Goal: Task Accomplishment & Management: Manage account settings

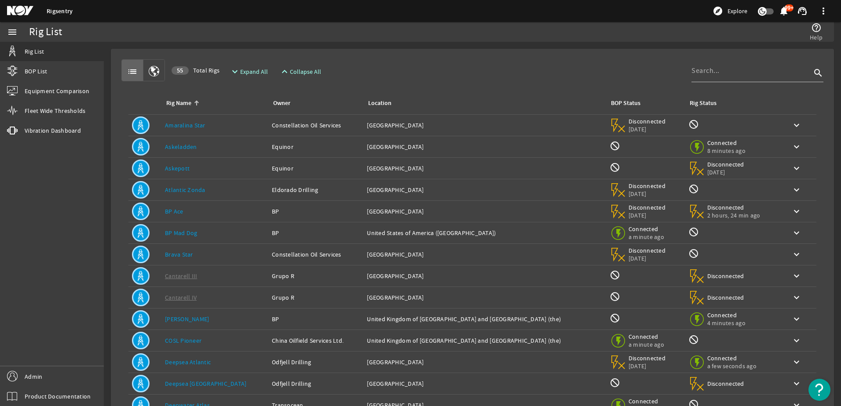
click at [175, 170] on link "Askepott" at bounding box center [177, 168] width 25 height 8
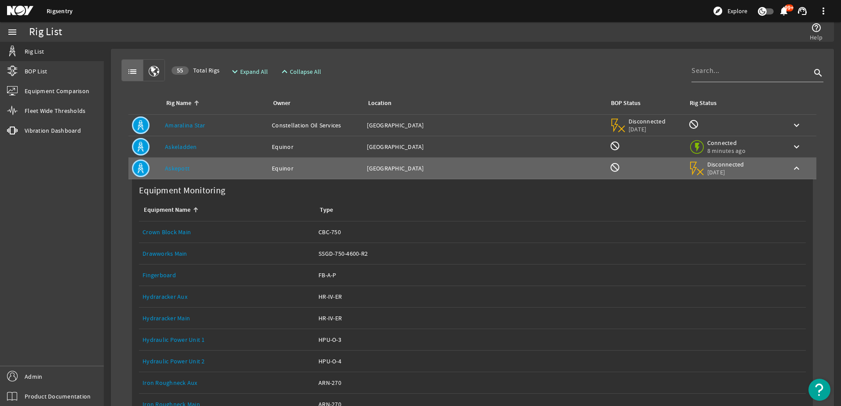
click at [188, 153] on td "Rig Name: Askeladden" at bounding box center [214, 147] width 107 height 22
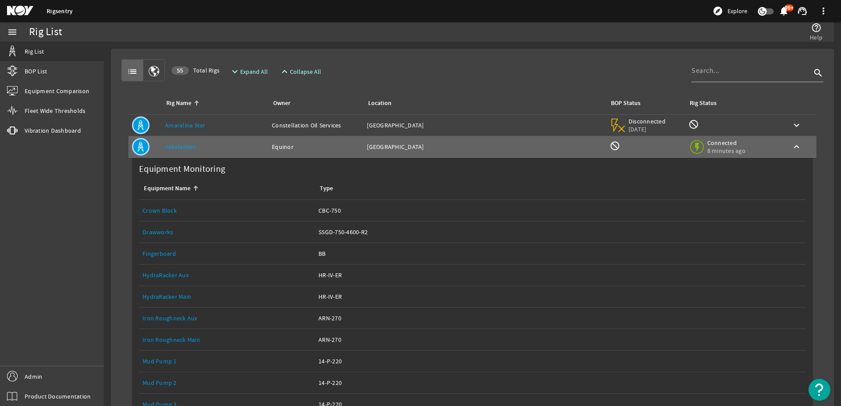
click at [161, 232] on link "Drawworks" at bounding box center [157, 232] width 30 height 8
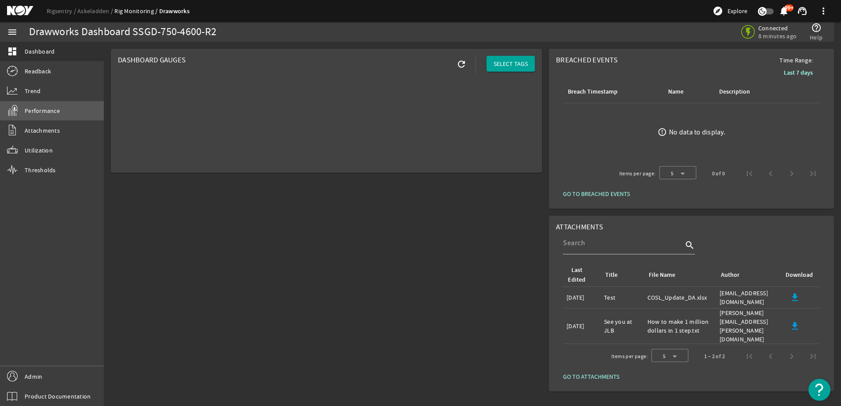
click at [47, 107] on span "Performance" at bounding box center [42, 110] width 35 height 9
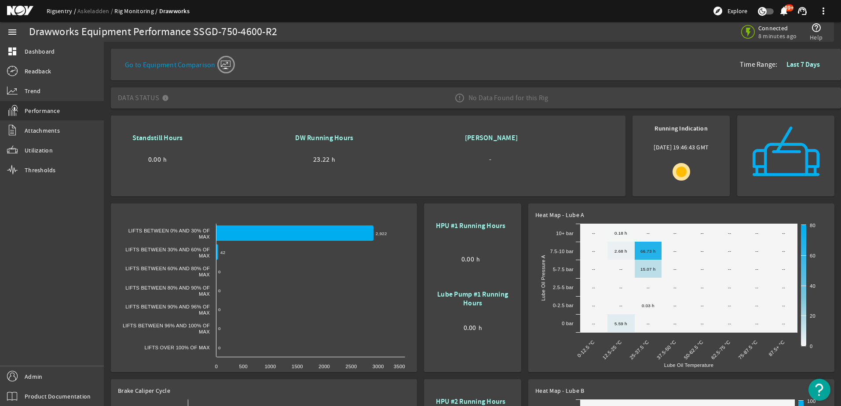
click at [66, 8] on link "Rigsentry" at bounding box center [62, 11] width 31 height 8
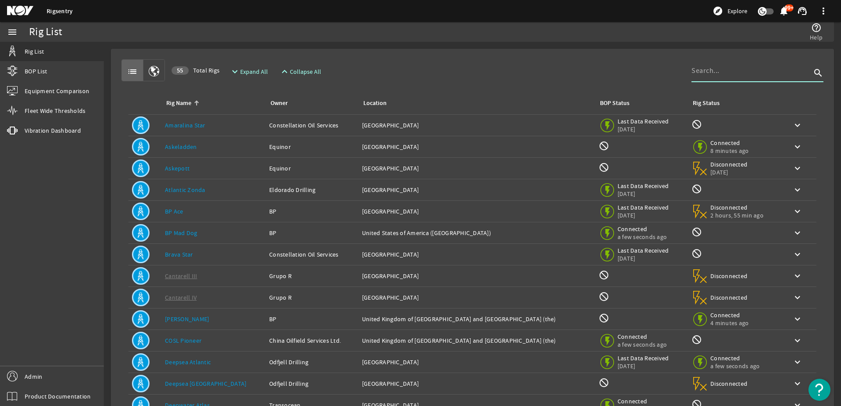
click at [708, 70] on input at bounding box center [751, 71] width 120 height 11
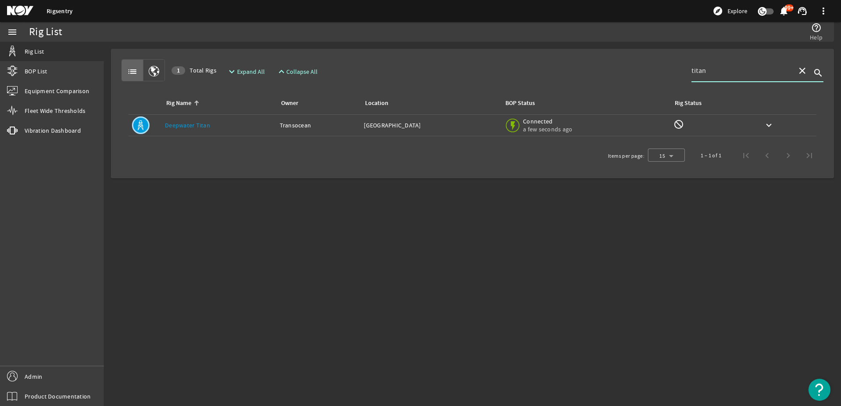
type input "titan"
click at [473, 131] on td "Location: United States of America" at bounding box center [430, 126] width 140 height 22
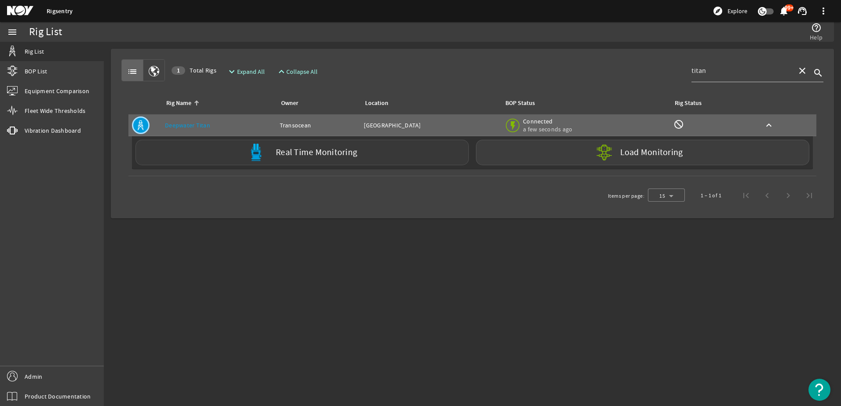
click at [189, 161] on div "Real Time Monitoring" at bounding box center [301, 153] width 333 height 26
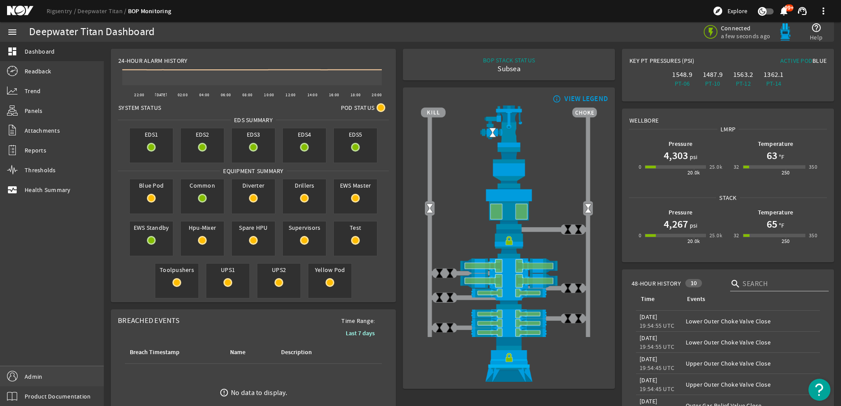
click at [71, 371] on link "Admin" at bounding box center [52, 377] width 104 height 20
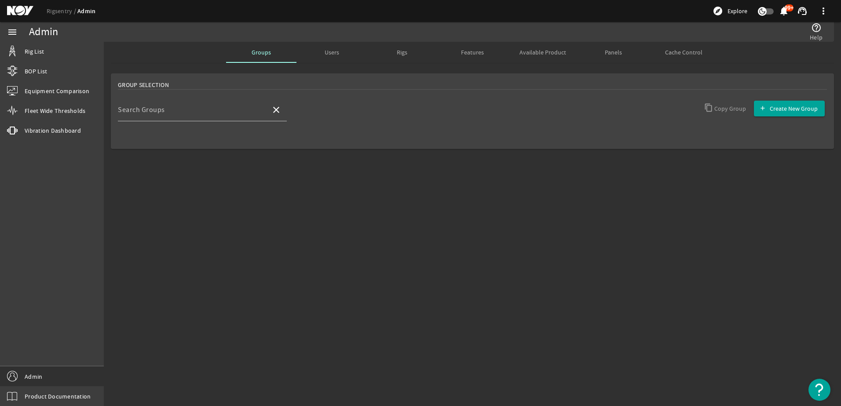
click at [178, 122] on div at bounding box center [202, 126] width 169 height 10
click at [176, 120] on div "Search Groups" at bounding box center [191, 110] width 146 height 23
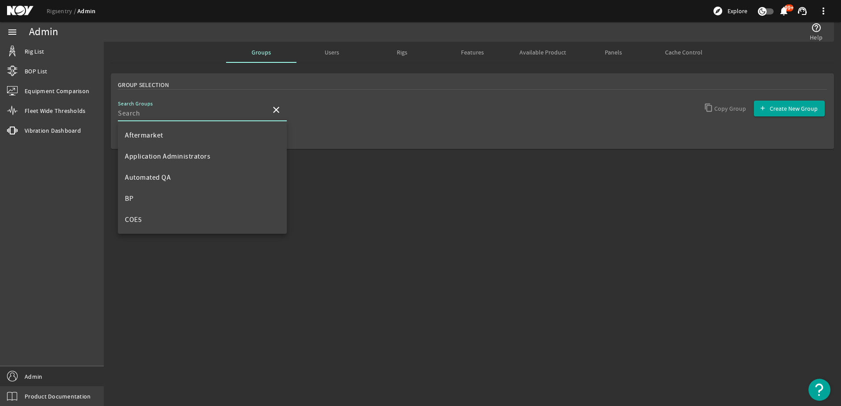
click at [175, 115] on input "Search Groups" at bounding box center [191, 113] width 146 height 11
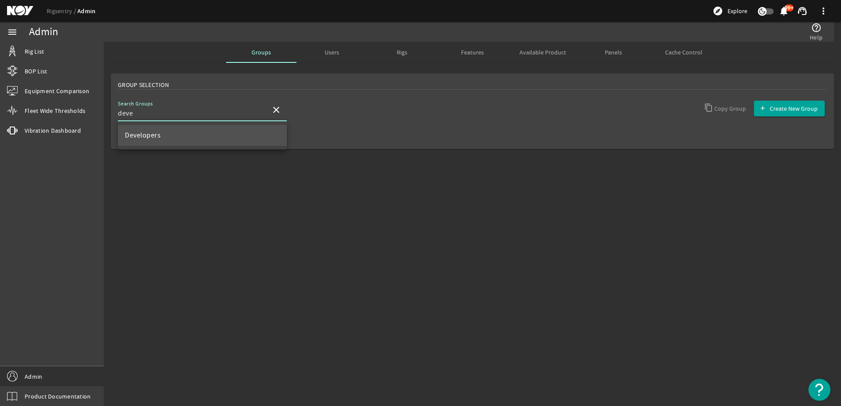
type input "deve"
click at [173, 132] on mat-option "Developers" at bounding box center [202, 135] width 169 height 21
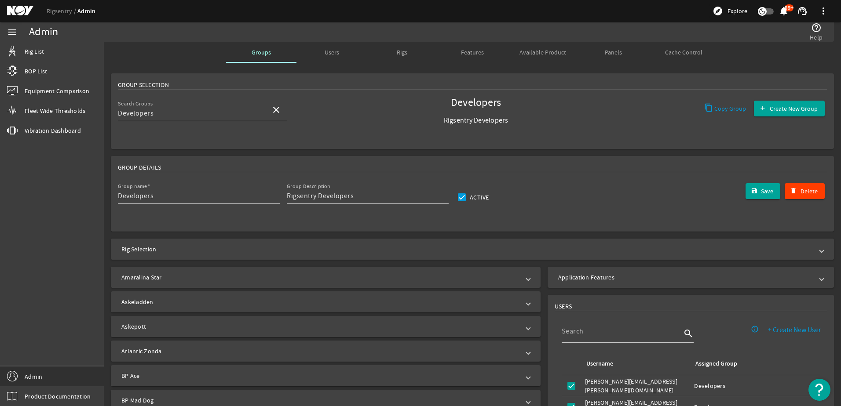
scroll to position [88, 0]
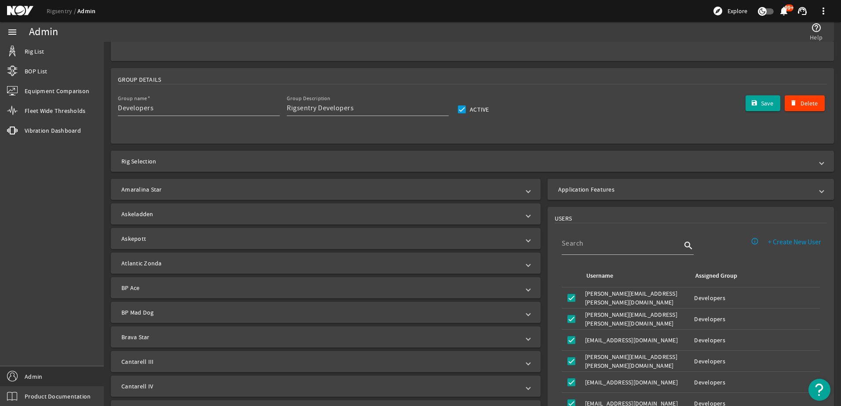
click at [569, 191] on mat-panel-title "Application Features" at bounding box center [685, 189] width 255 height 9
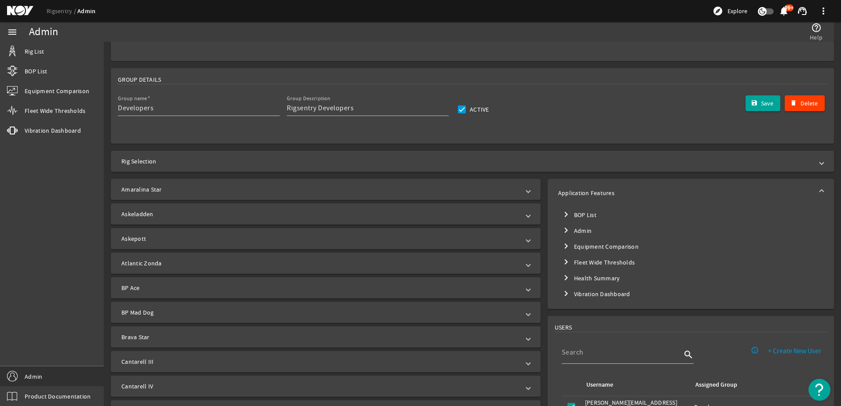
click at [561, 212] on mat-icon "chevron_right" at bounding box center [566, 214] width 11 height 11
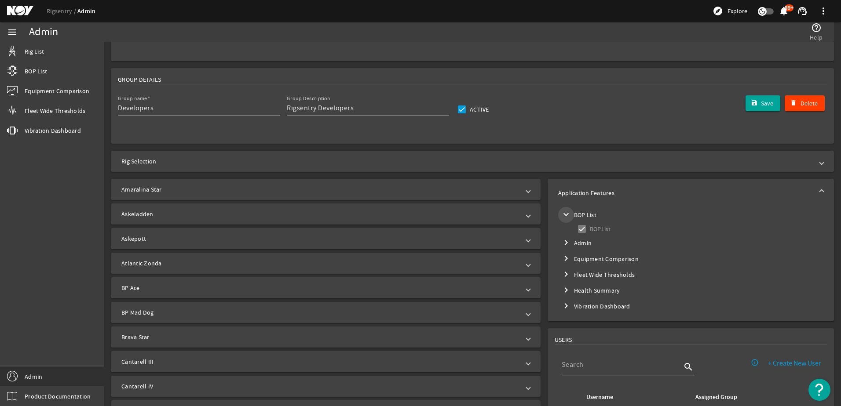
click at [561, 212] on mat-icon "expand_more" at bounding box center [566, 214] width 11 height 11
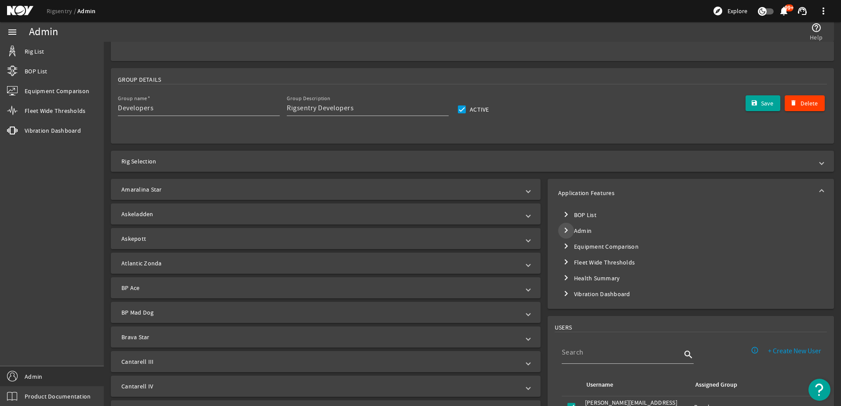
click at [561, 229] on mat-icon "chevron_right" at bounding box center [566, 230] width 11 height 11
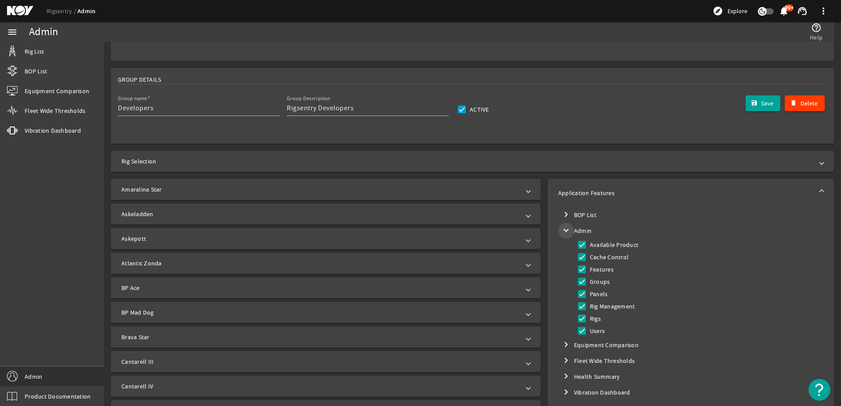
click at [561, 229] on mat-icon "expand_more" at bounding box center [566, 230] width 11 height 11
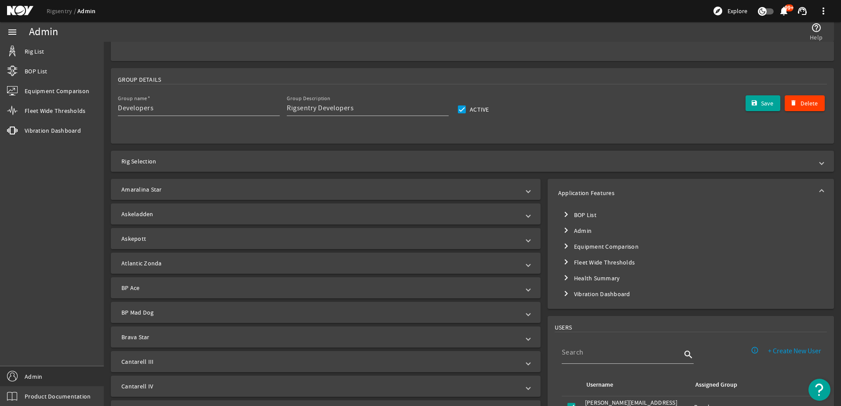
click at [561, 246] on mat-icon "chevron_right" at bounding box center [566, 246] width 11 height 11
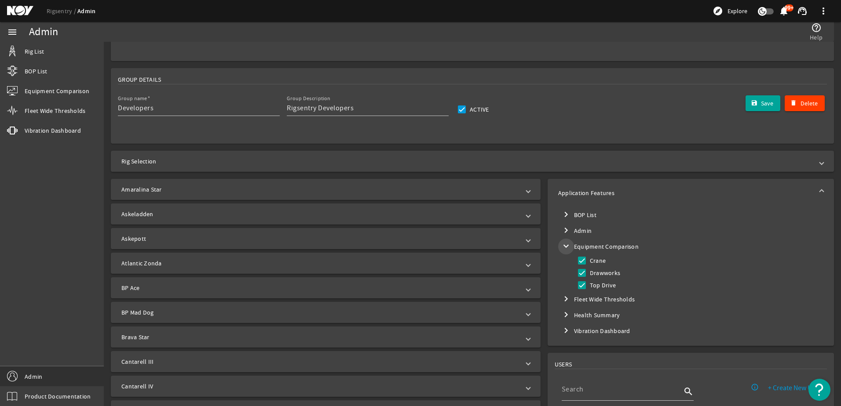
click at [561, 246] on mat-icon "expand_more" at bounding box center [566, 246] width 11 height 11
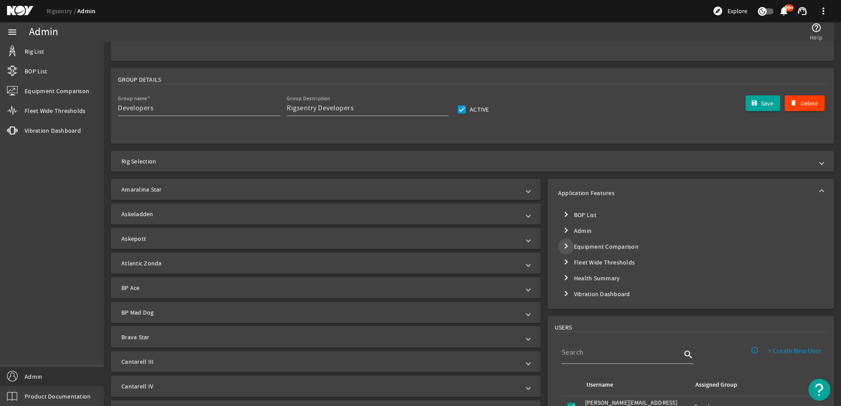
click at [561, 248] on mat-icon "chevron_right" at bounding box center [566, 246] width 11 height 11
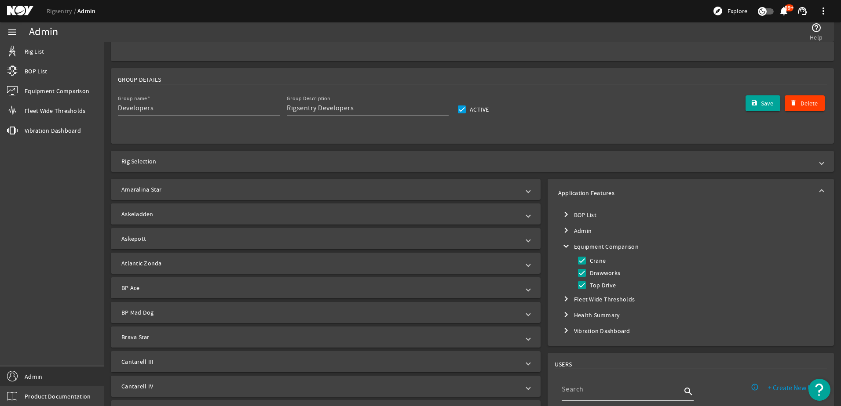
click at [561, 248] on mat-icon "expand_more" at bounding box center [566, 246] width 11 height 11
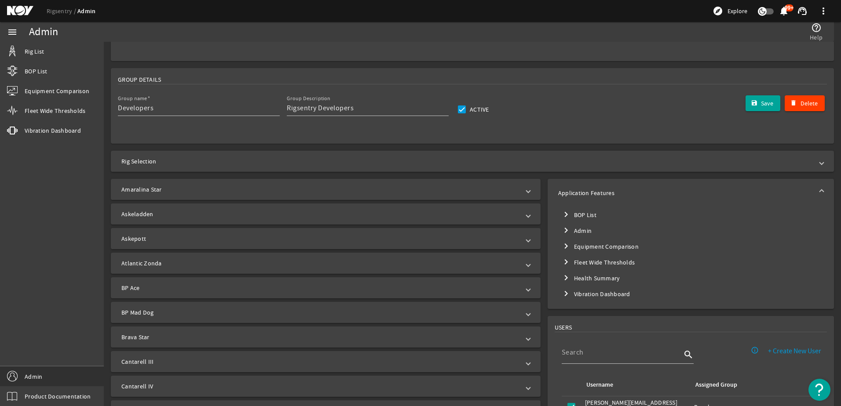
click at [561, 265] on mat-icon "chevron_right" at bounding box center [566, 262] width 11 height 11
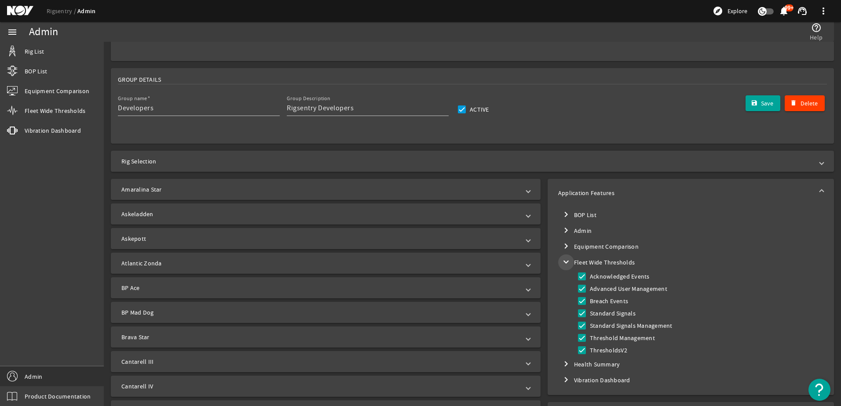
click at [561, 262] on mat-icon "expand_more" at bounding box center [566, 262] width 11 height 11
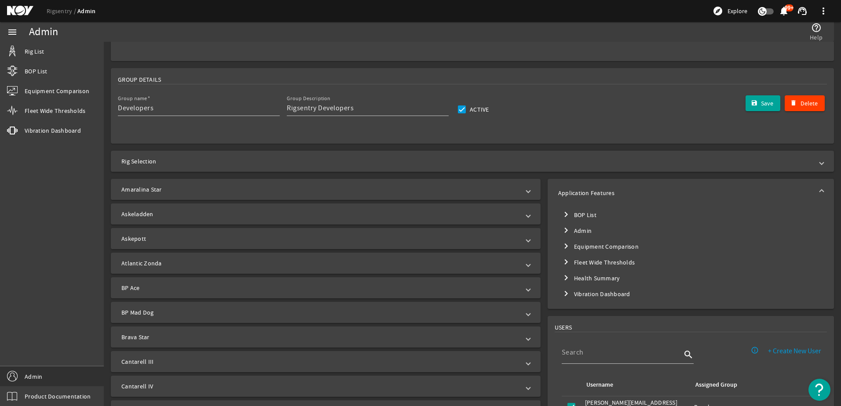
click at [561, 275] on mat-icon "chevron_right" at bounding box center [566, 278] width 11 height 11
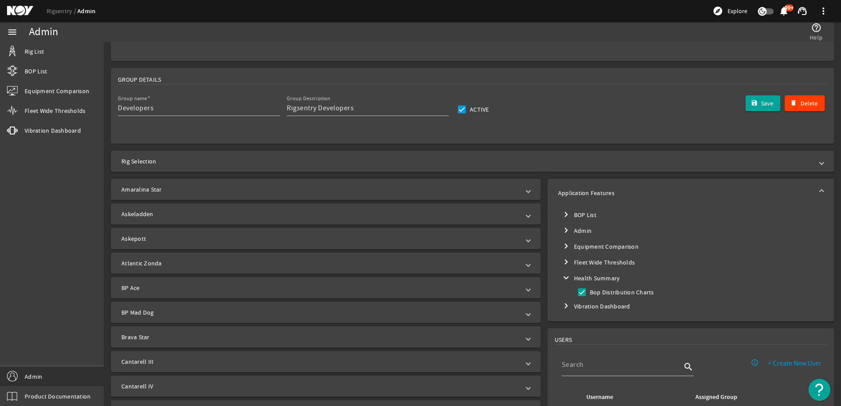
click at [561, 275] on mat-icon "expand_more" at bounding box center [566, 278] width 11 height 11
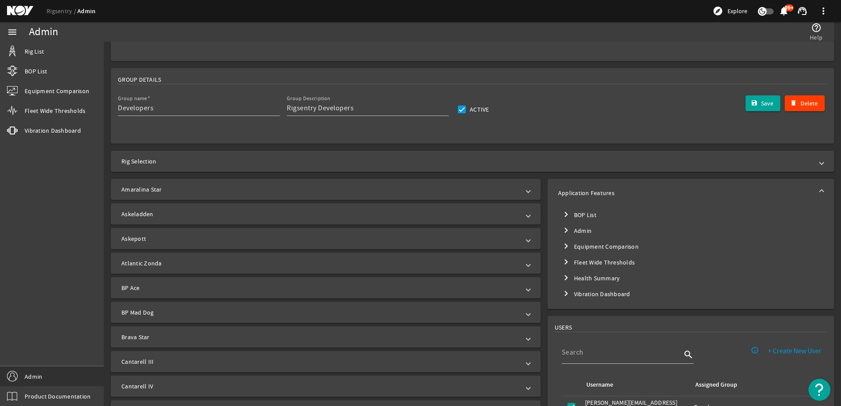
click at [562, 295] on mat-icon "chevron_right" at bounding box center [566, 294] width 11 height 11
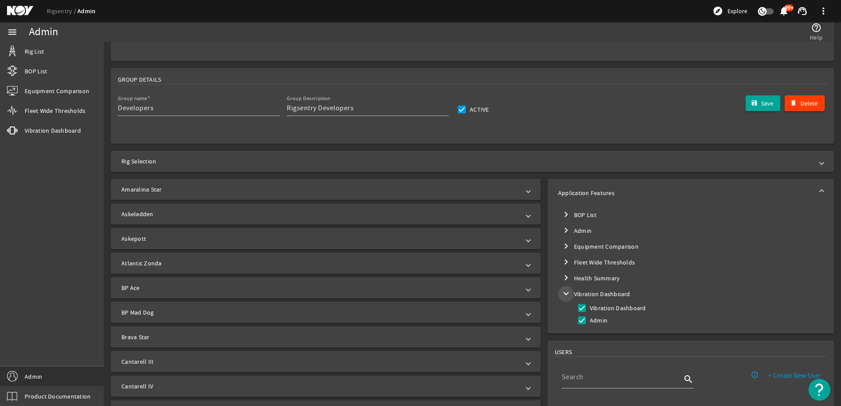
click at [562, 295] on mat-icon "expand_more" at bounding box center [566, 294] width 11 height 11
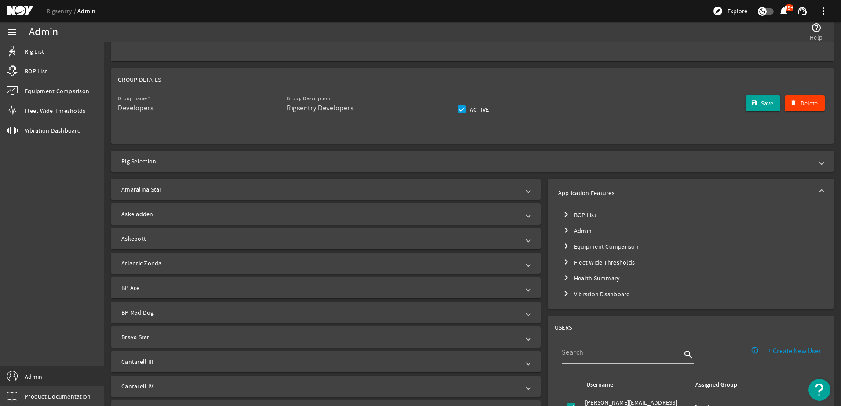
click at [256, 190] on mat-panel-title "Amaralina Star" at bounding box center [320, 189] width 398 height 9
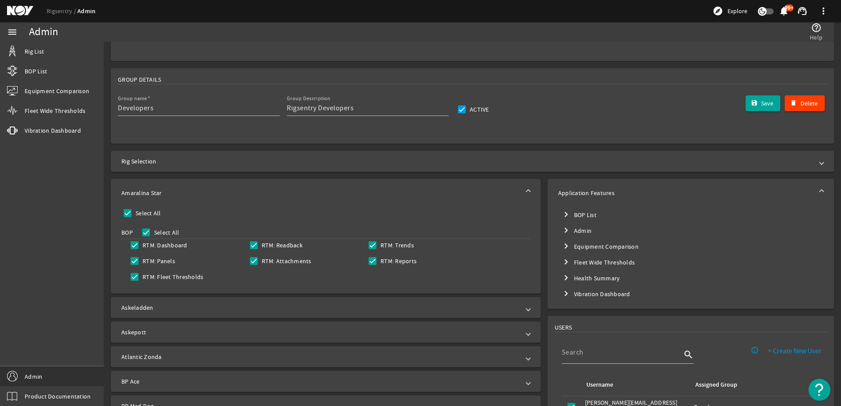
click at [256, 190] on mat-panel-title "Amaralina Star" at bounding box center [320, 193] width 398 height 9
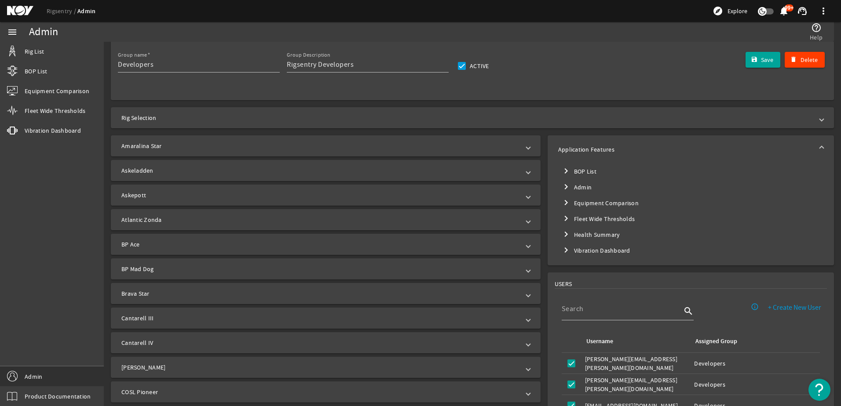
scroll to position [132, 0]
click at [214, 160] on mat-expansion-panel-header "Askeladden" at bounding box center [326, 170] width 430 height 21
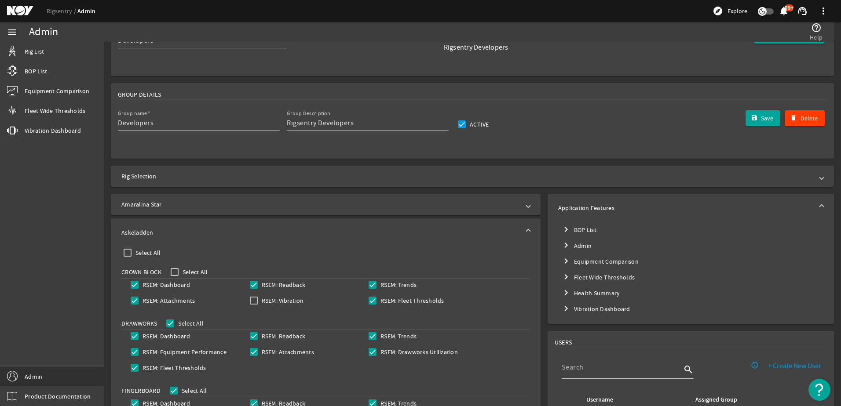
scroll to position [44, 0]
